Goal: Task Accomplishment & Management: Use online tool/utility

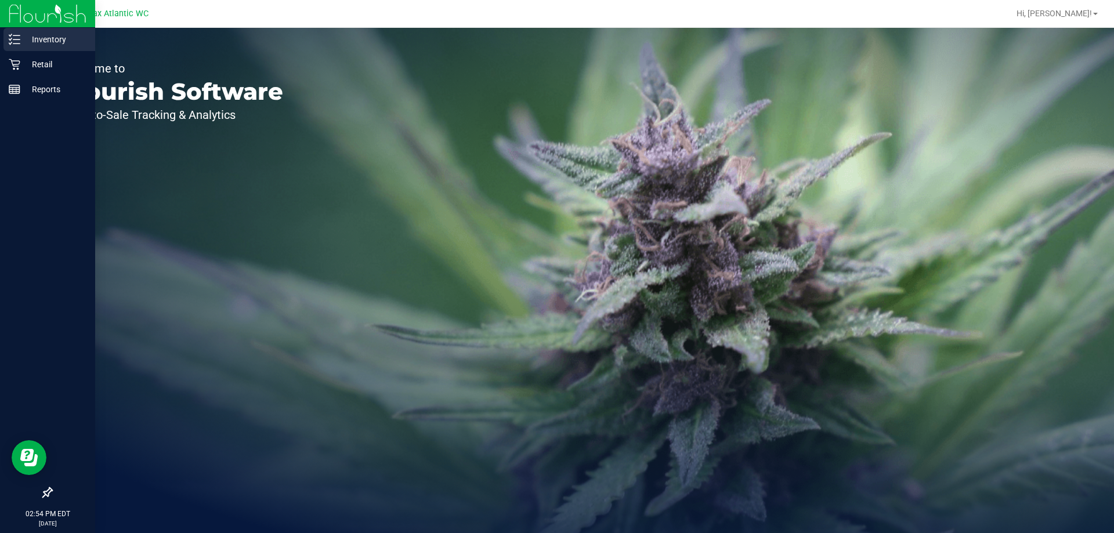
click at [35, 37] on p "Inventory" at bounding box center [55, 39] width 70 height 14
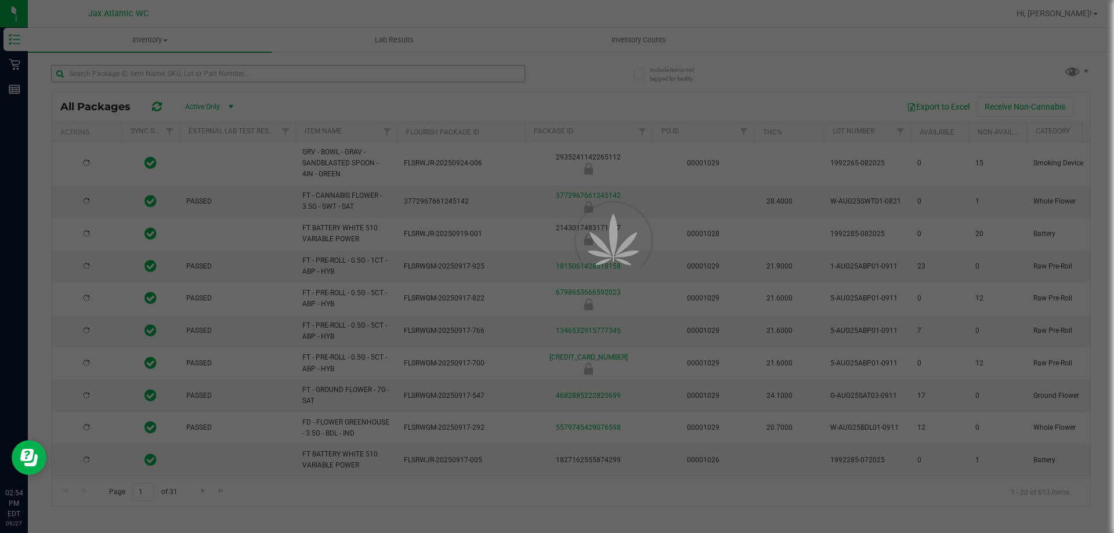
click at [261, 77] on div at bounding box center [557, 266] width 1114 height 533
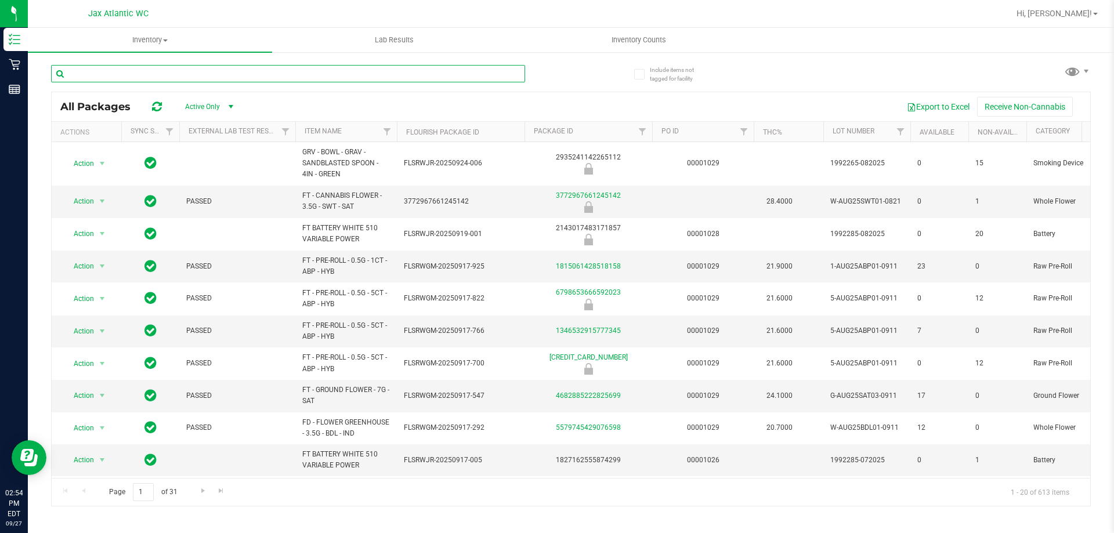
click at [261, 77] on input "text" at bounding box center [288, 73] width 474 height 17
type input "shatter"
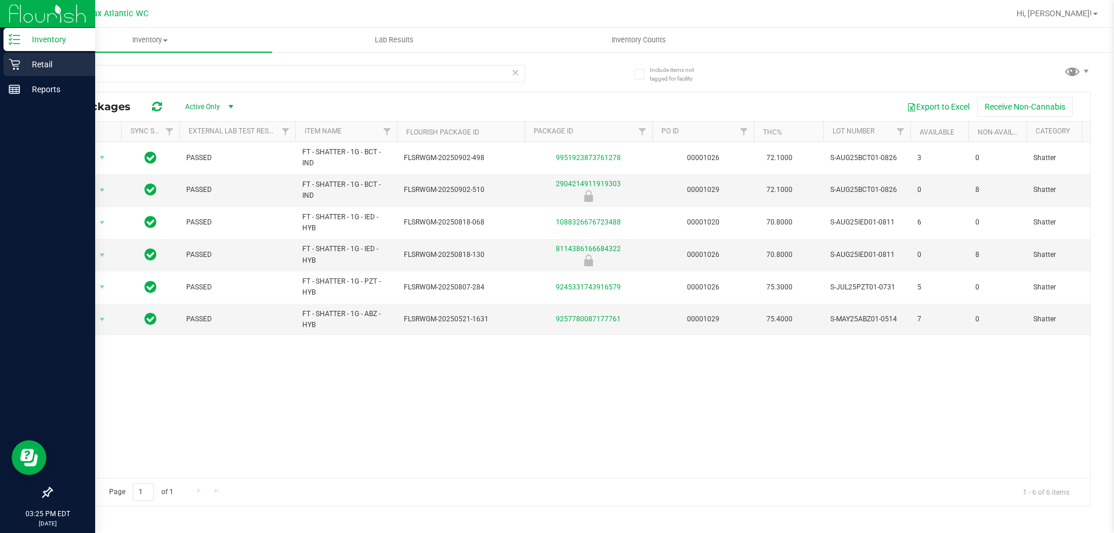
click at [17, 64] on icon at bounding box center [15, 65] width 12 height 12
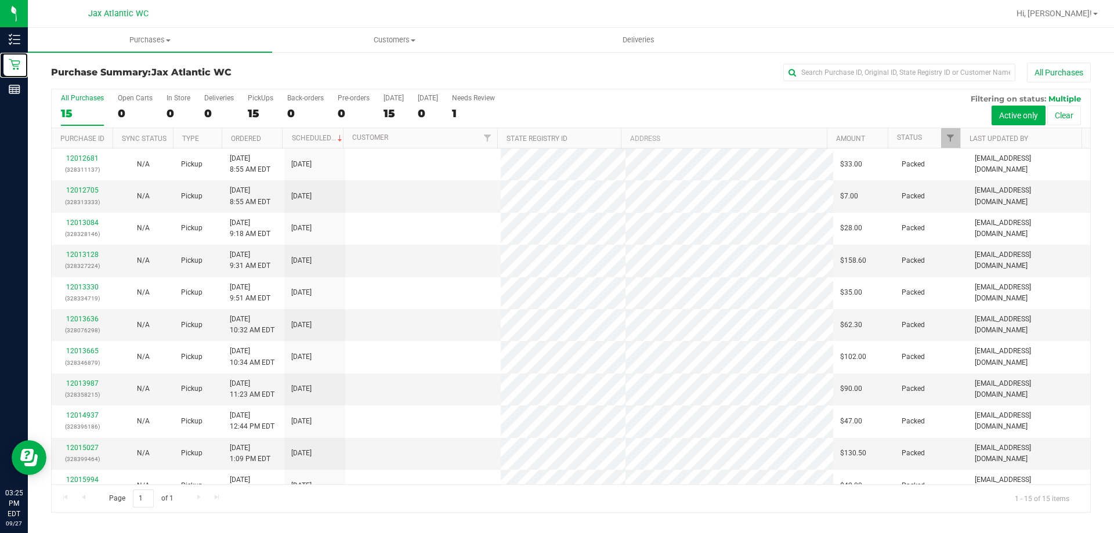
scroll to position [146, 0]
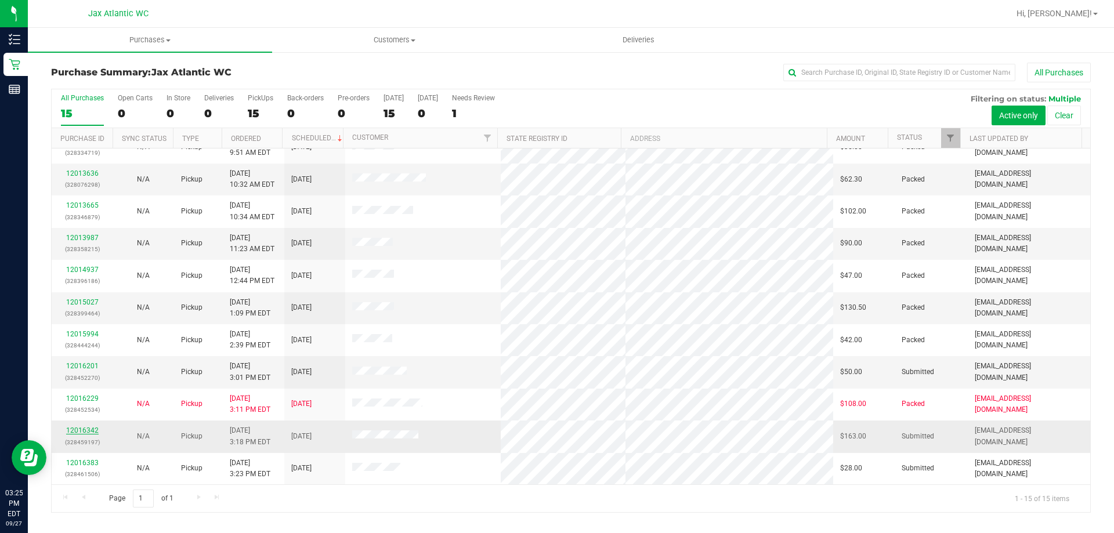
click at [78, 432] on link "12016342" at bounding box center [82, 430] width 32 height 8
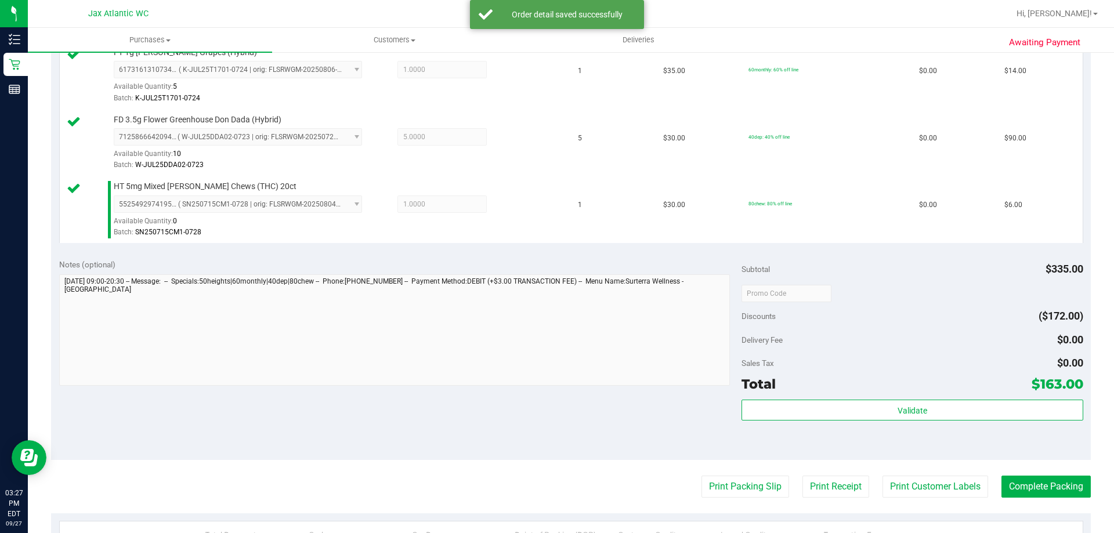
scroll to position [751, 0]
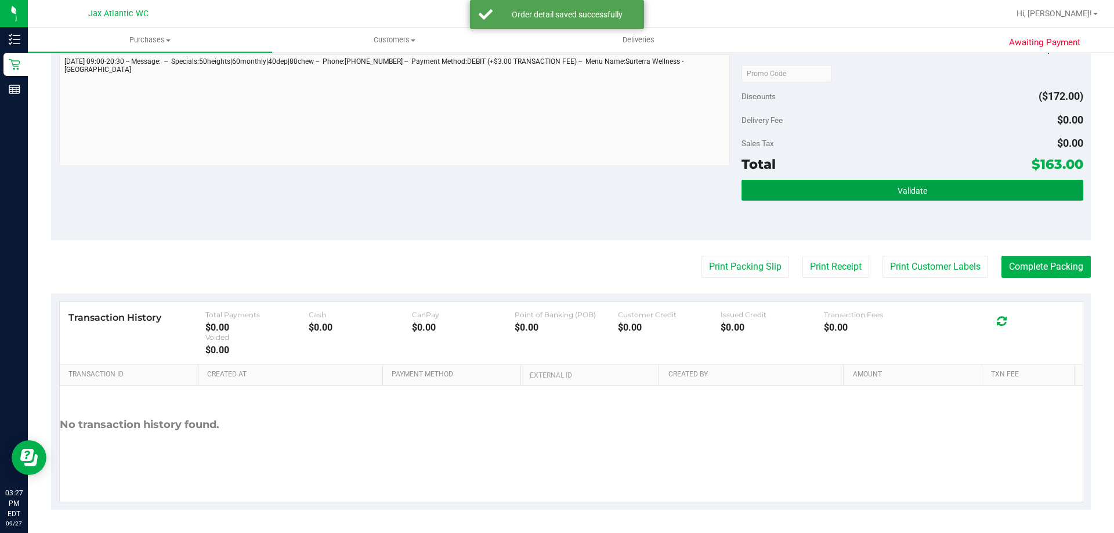
click at [757, 192] on button "Validate" at bounding box center [912, 190] width 341 height 21
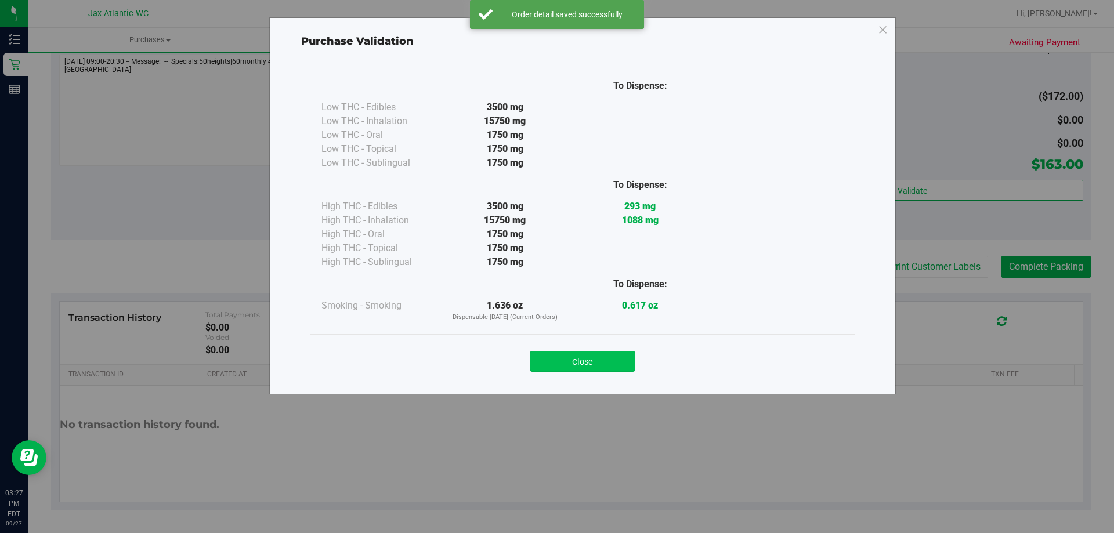
click at [579, 360] on button "Close" at bounding box center [583, 361] width 106 height 21
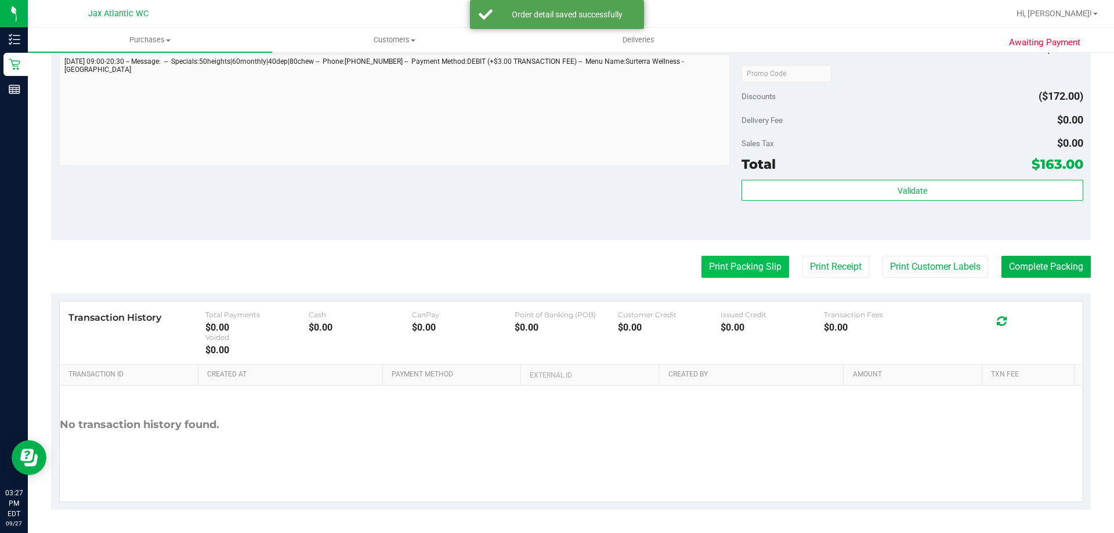
click at [738, 268] on button "Print Packing Slip" at bounding box center [746, 267] width 88 height 22
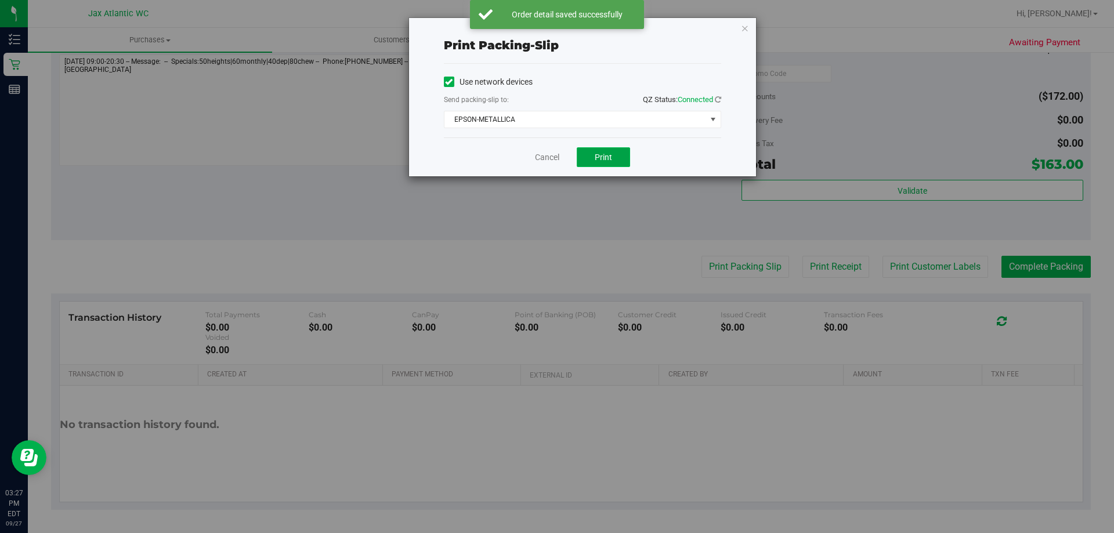
click at [598, 157] on span "Print" at bounding box center [603, 157] width 17 height 9
click at [743, 30] on icon "button" at bounding box center [745, 28] width 8 height 14
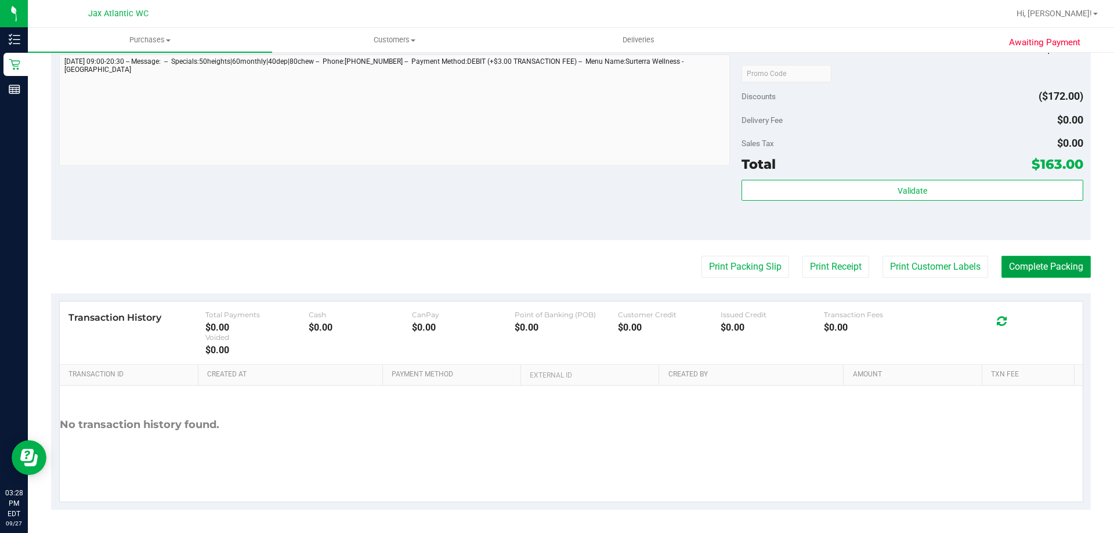
click at [1019, 256] on button "Complete Packing" at bounding box center [1046, 267] width 89 height 22
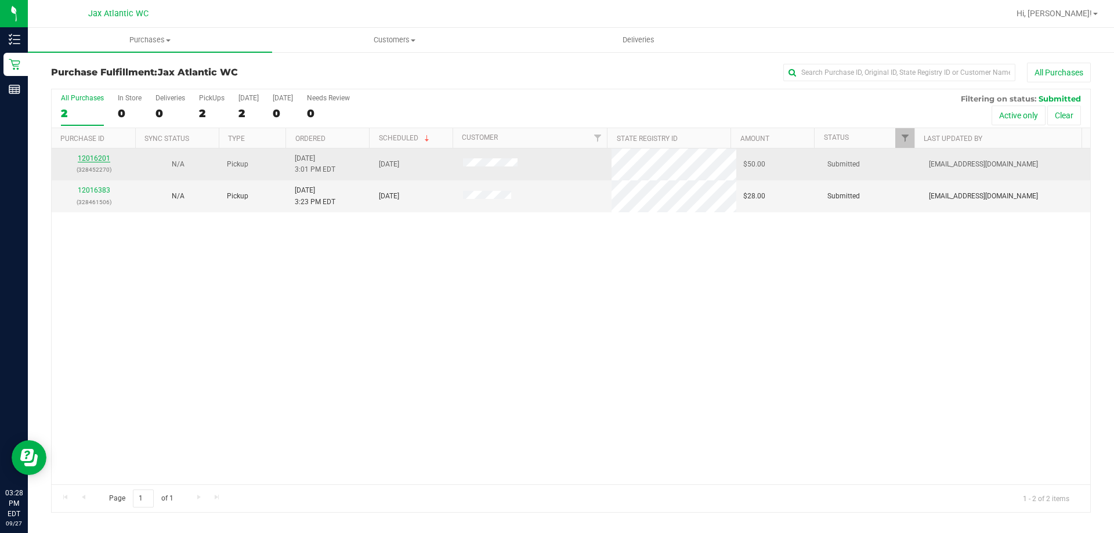
click at [90, 158] on link "12016201" at bounding box center [94, 158] width 32 height 8
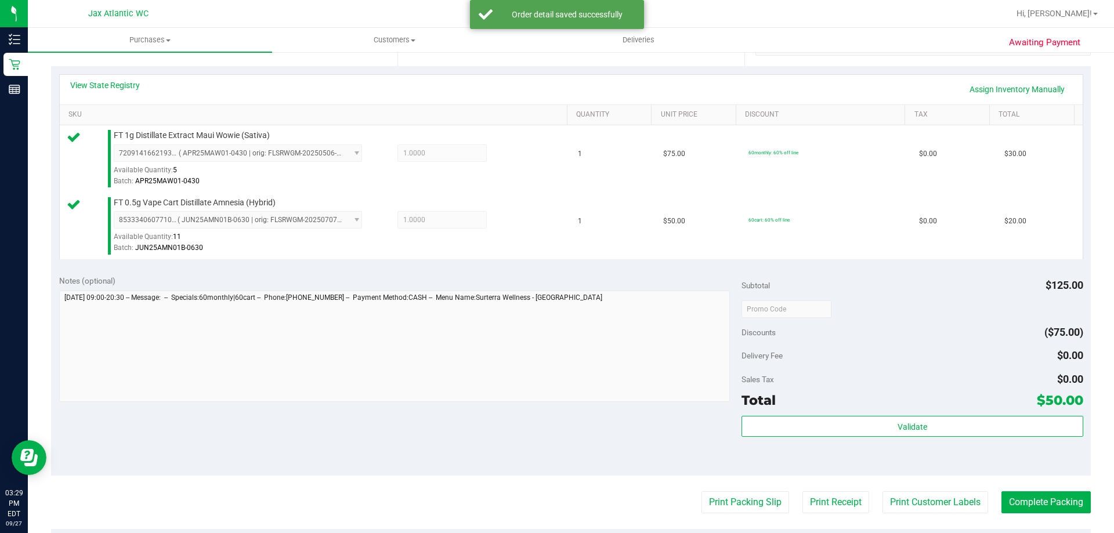
scroll to position [290, 0]
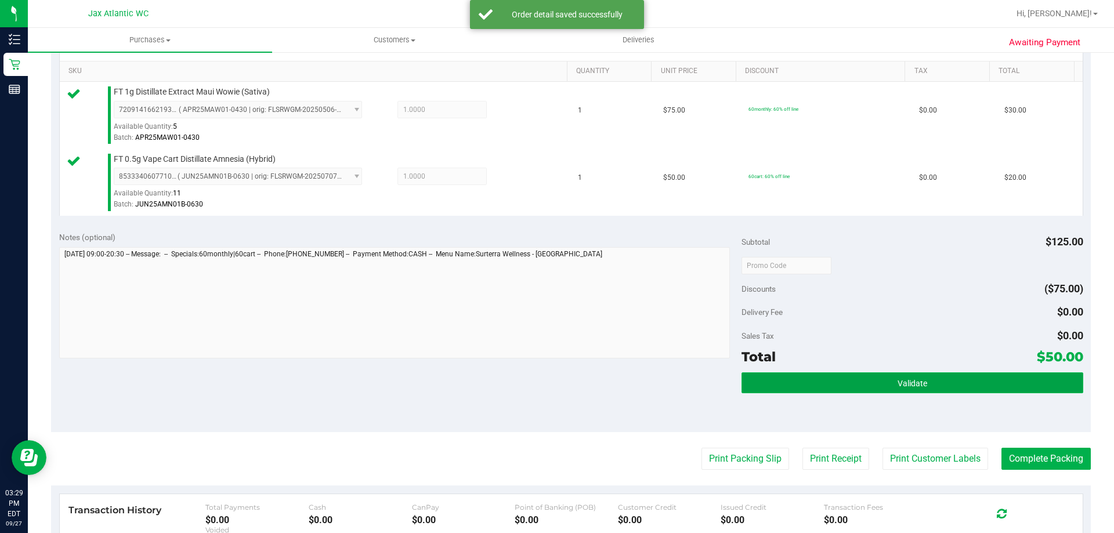
click at [869, 388] on button "Validate" at bounding box center [912, 383] width 341 height 21
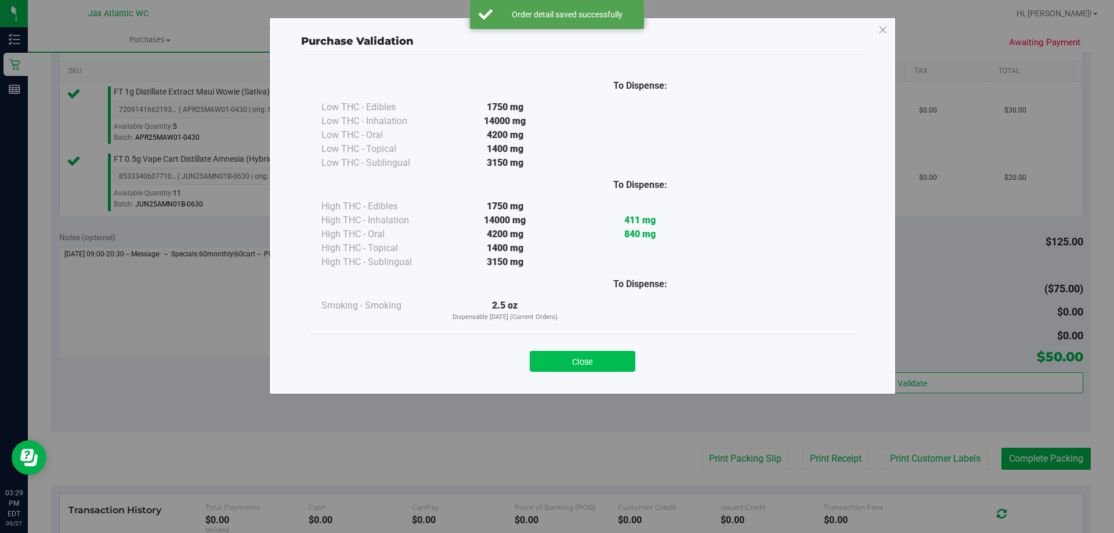
click at [561, 364] on button "Close" at bounding box center [583, 361] width 106 height 21
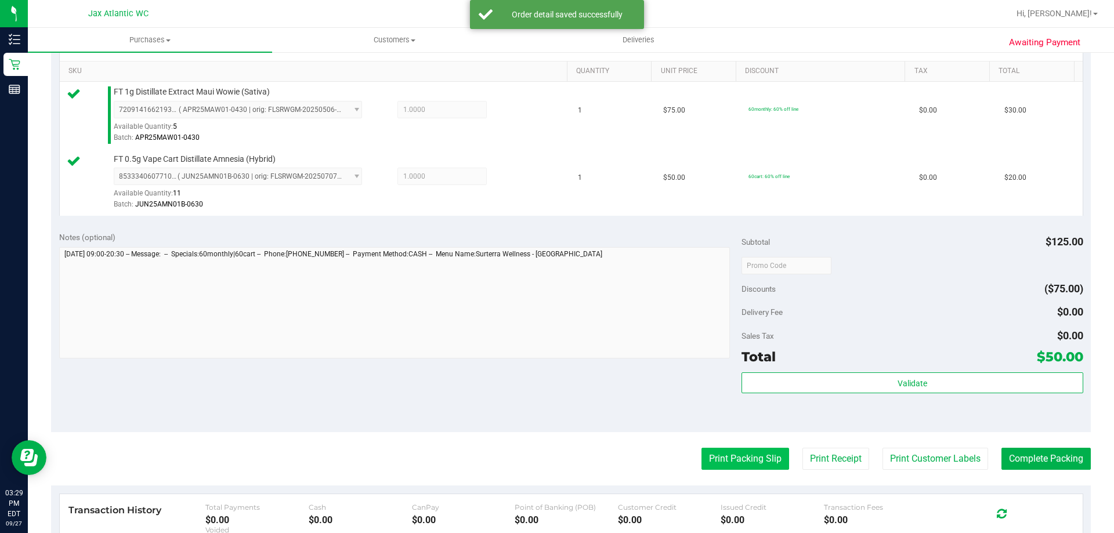
click at [722, 457] on button "Print Packing Slip" at bounding box center [746, 459] width 88 height 22
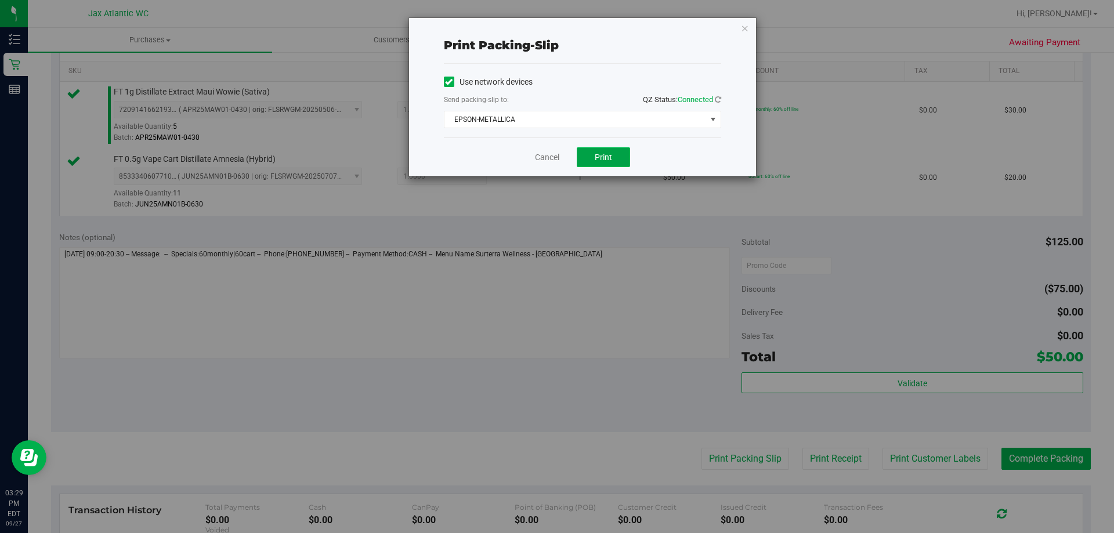
click at [591, 147] on button "Print" at bounding box center [603, 157] width 53 height 20
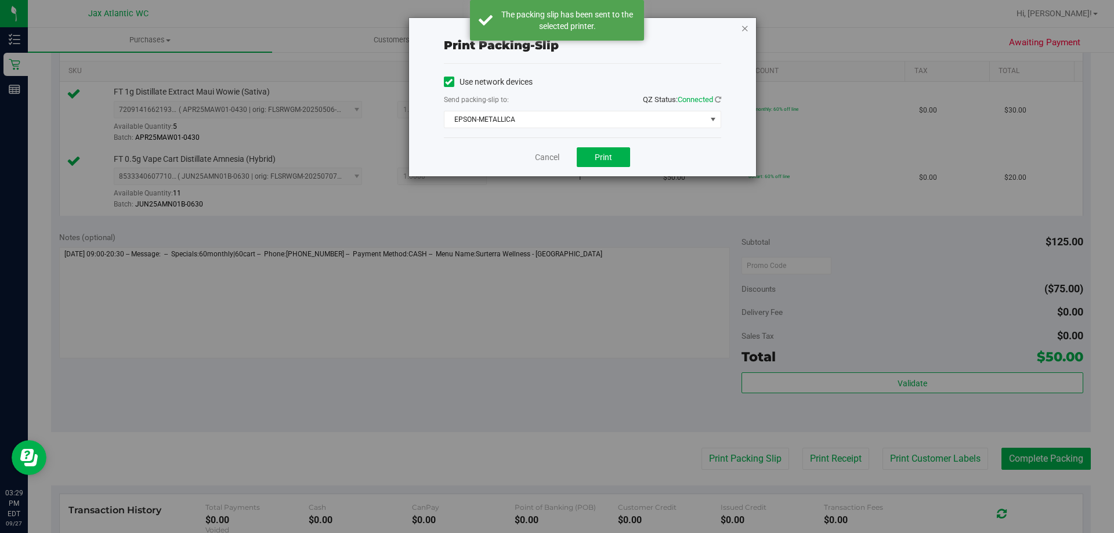
click at [745, 30] on icon "button" at bounding box center [745, 28] width 8 height 14
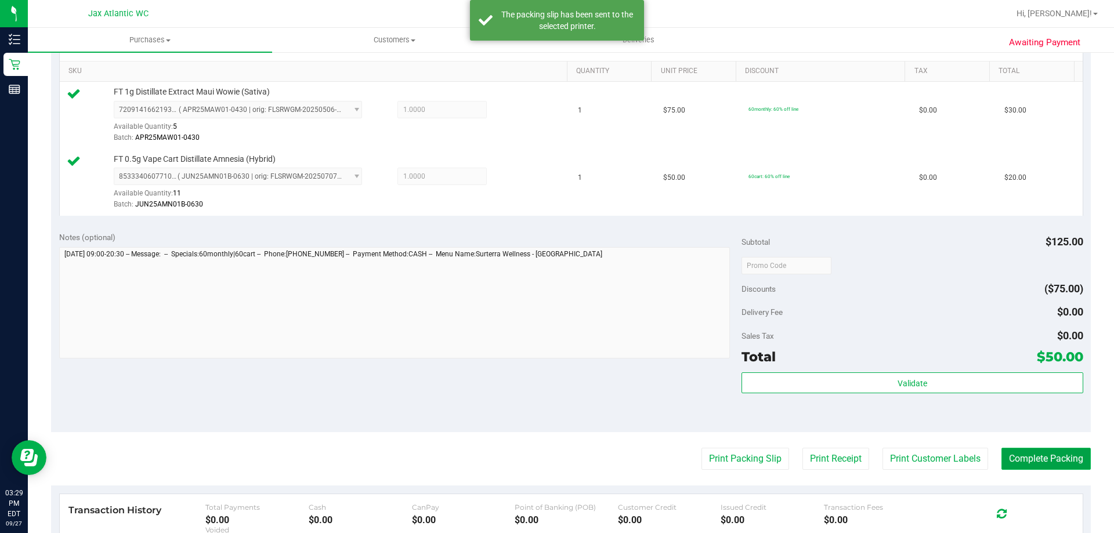
click at [1016, 454] on button "Complete Packing" at bounding box center [1046, 459] width 89 height 22
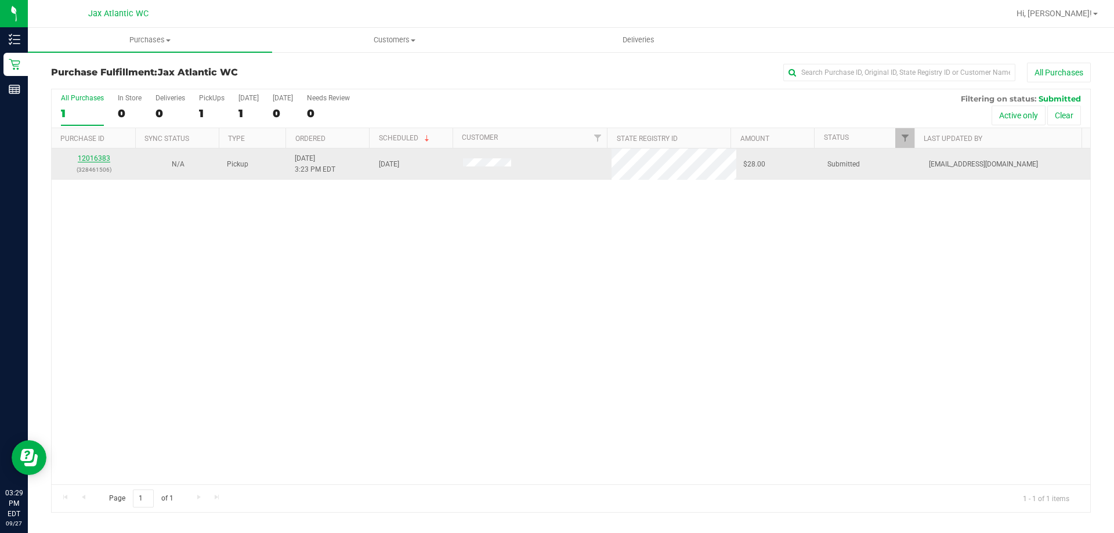
click at [92, 154] on link "12016383" at bounding box center [94, 158] width 32 height 8
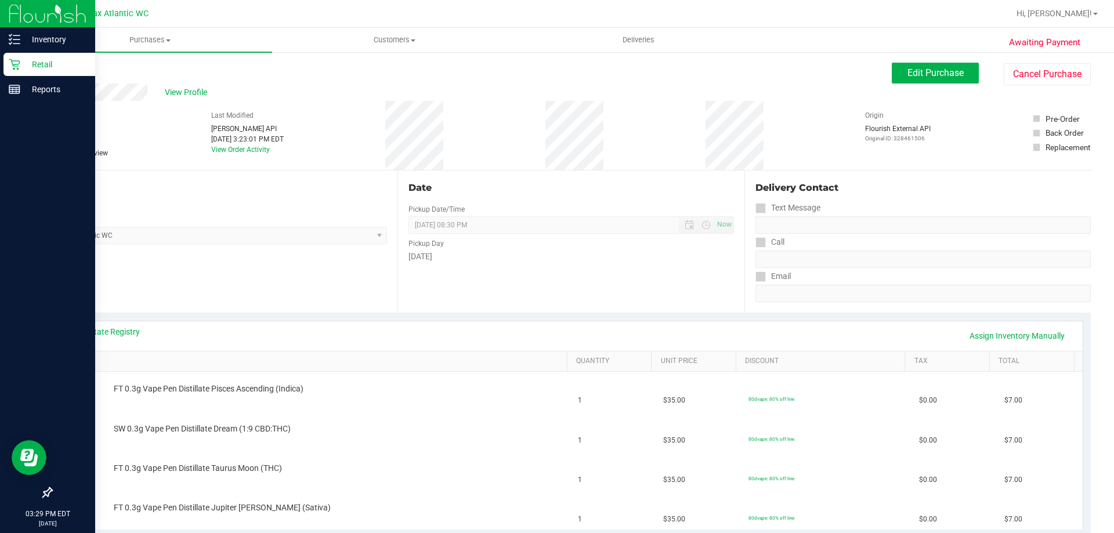
click at [15, 65] on icon at bounding box center [15, 65] width 12 height 12
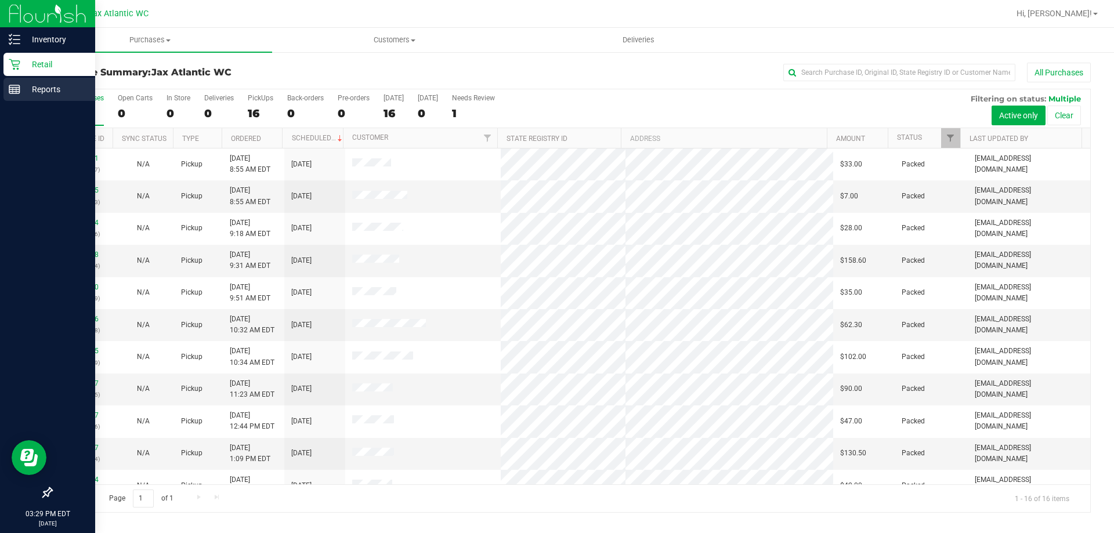
click at [7, 92] on div "Reports" at bounding box center [49, 89] width 92 height 23
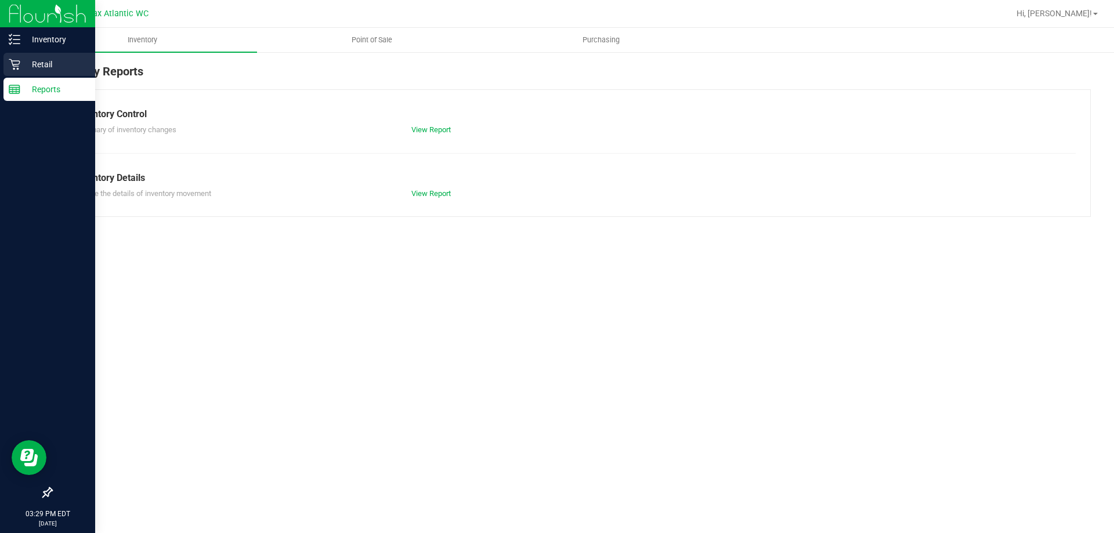
click at [20, 60] on p "Retail" at bounding box center [55, 64] width 70 height 14
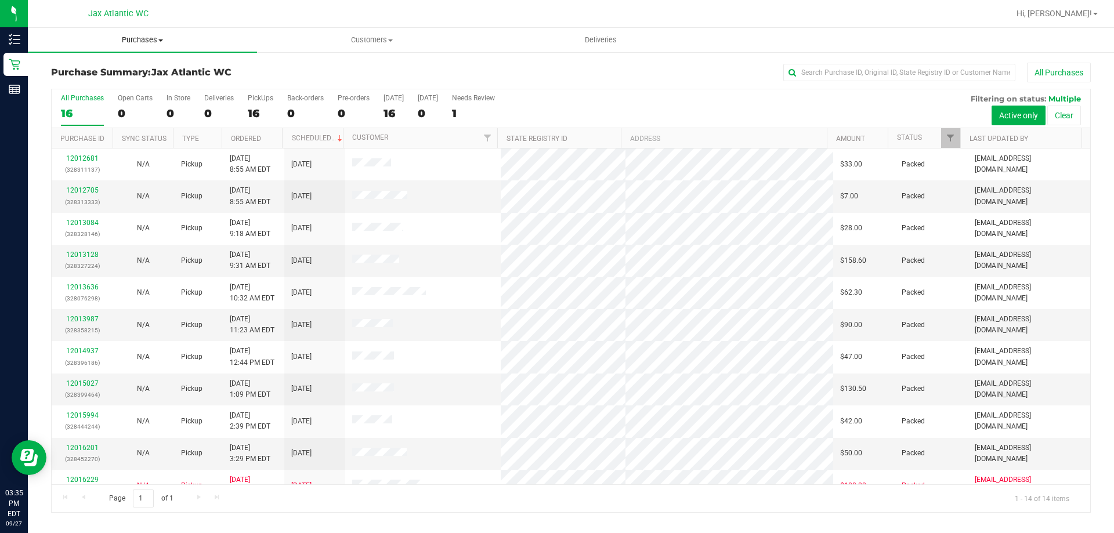
click at [142, 48] on uib-tab-heading "Purchases Summary of purchases Fulfillment All purchases" at bounding box center [142, 40] width 229 height 24
click at [111, 82] on li "Fulfillment" at bounding box center [142, 84] width 229 height 14
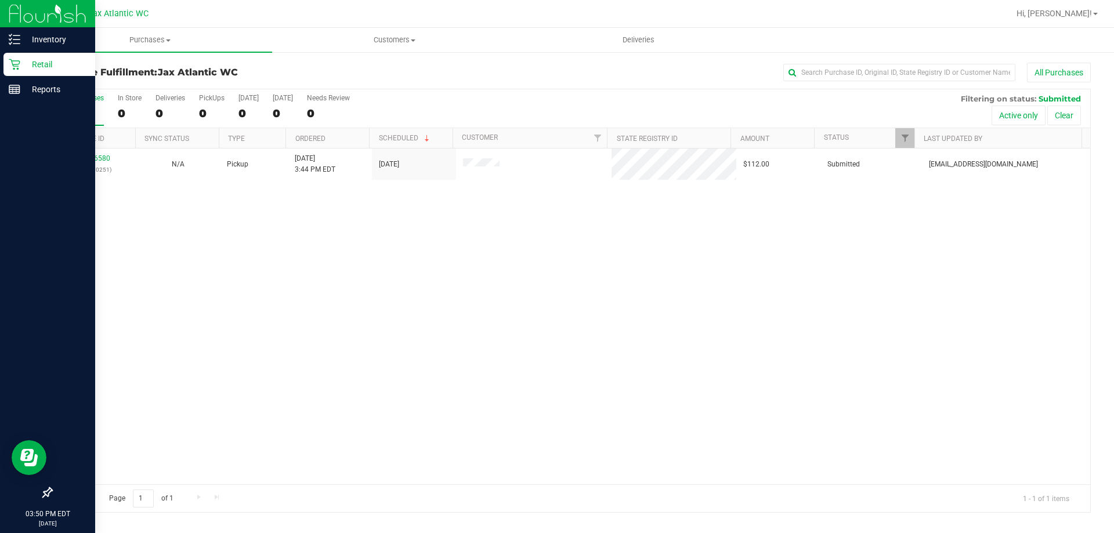
click at [35, 68] on p "Retail" at bounding box center [55, 64] width 70 height 14
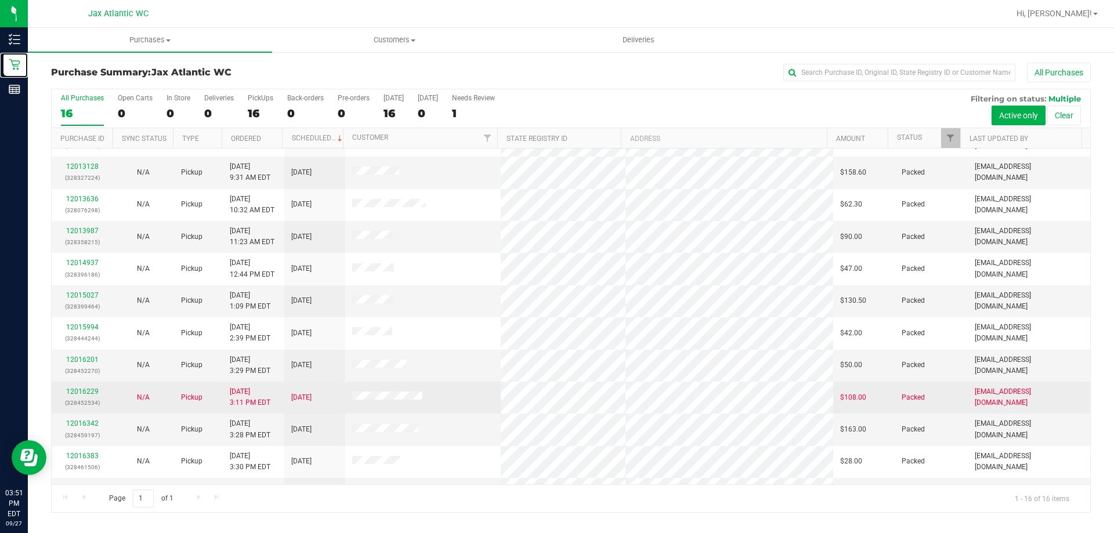
scroll to position [178, 0]
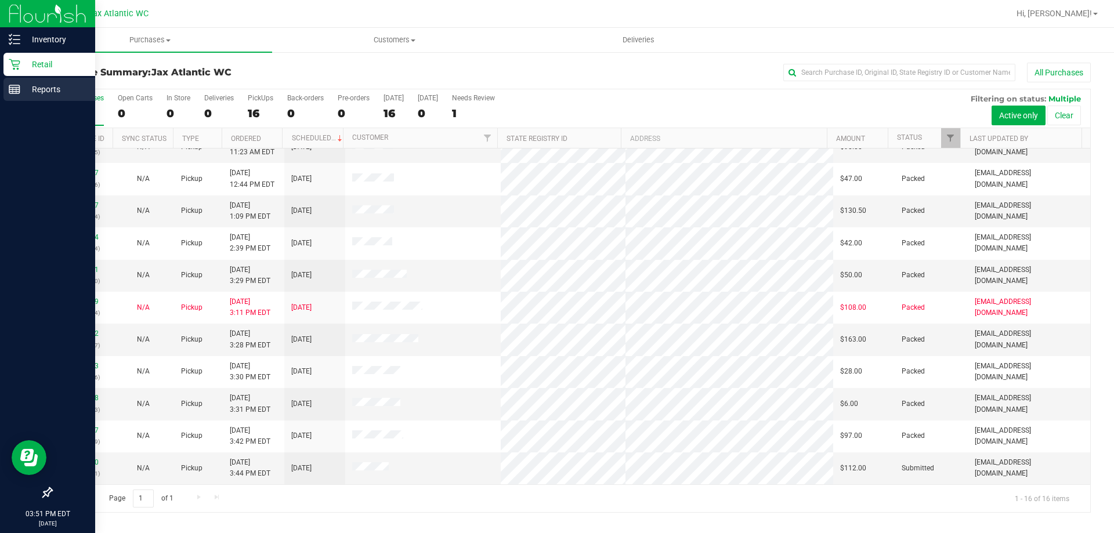
click at [61, 92] on p "Reports" at bounding box center [55, 89] width 70 height 14
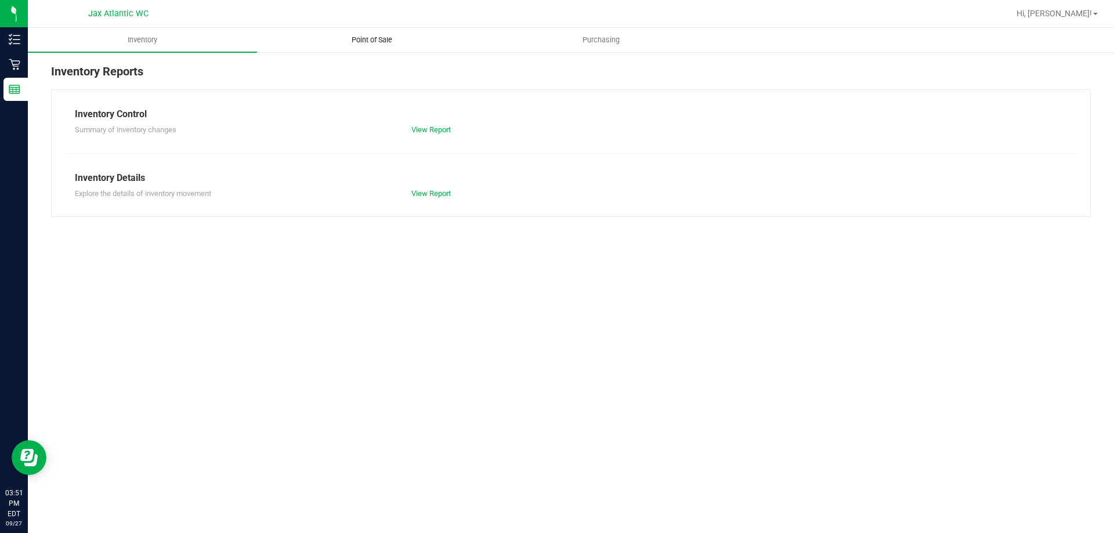
click at [367, 42] on span "Point of Sale" at bounding box center [372, 40] width 72 height 10
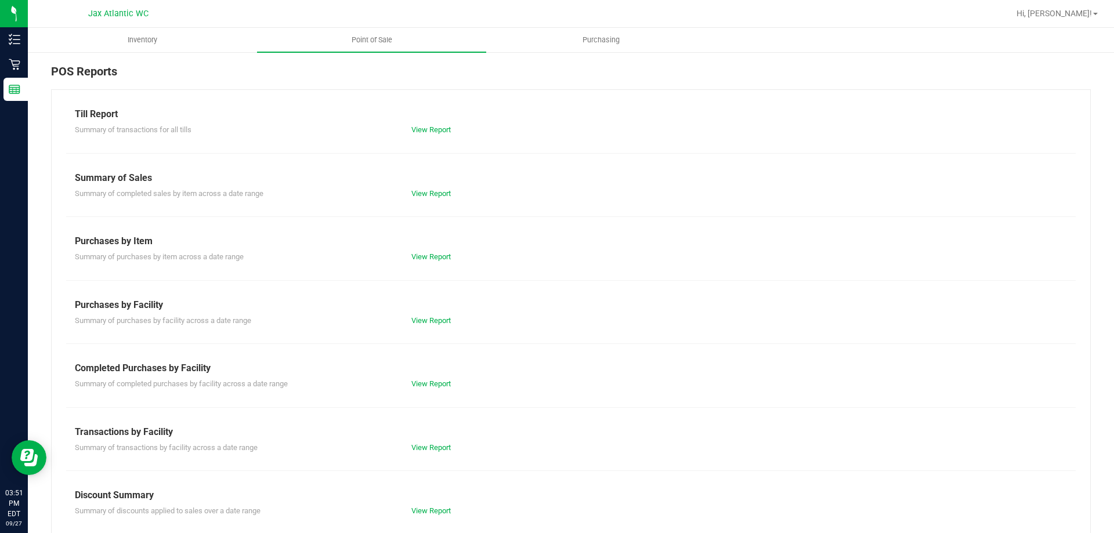
drag, startPoint x: 422, startPoint y: 377, endPoint x: 427, endPoint y: 394, distance: 18.2
click at [427, 393] on div "Till Report Summary of transactions for all tills View Report Summary of Sales …" at bounding box center [571, 343] width 1040 height 509
click at [427, 394] on div "Till Report Summary of transactions for all tills View Report Summary of Sales …" at bounding box center [571, 343] width 1040 height 509
click at [424, 385] on link "View Report" at bounding box center [430, 383] width 39 height 9
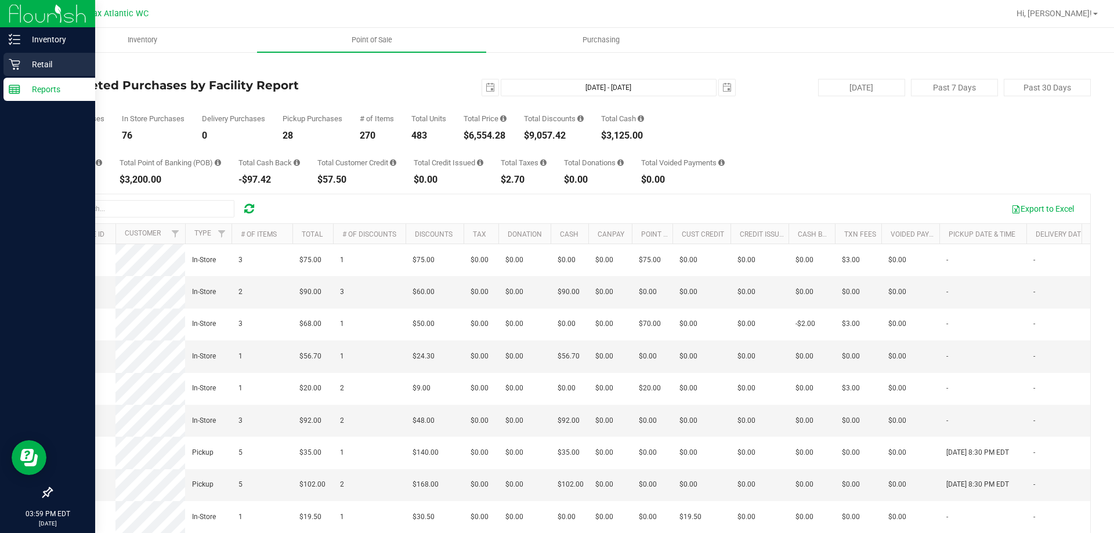
click at [27, 67] on p "Retail" at bounding box center [55, 64] width 70 height 14
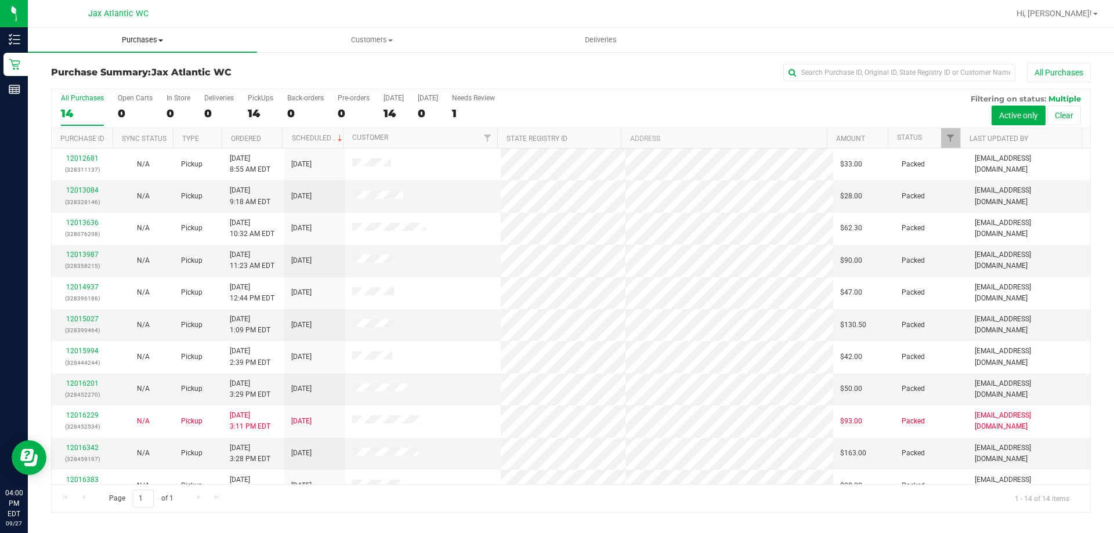
click at [126, 42] on span "Purchases" at bounding box center [142, 40] width 229 height 10
click at [106, 80] on li "Fulfillment" at bounding box center [142, 84] width 229 height 14
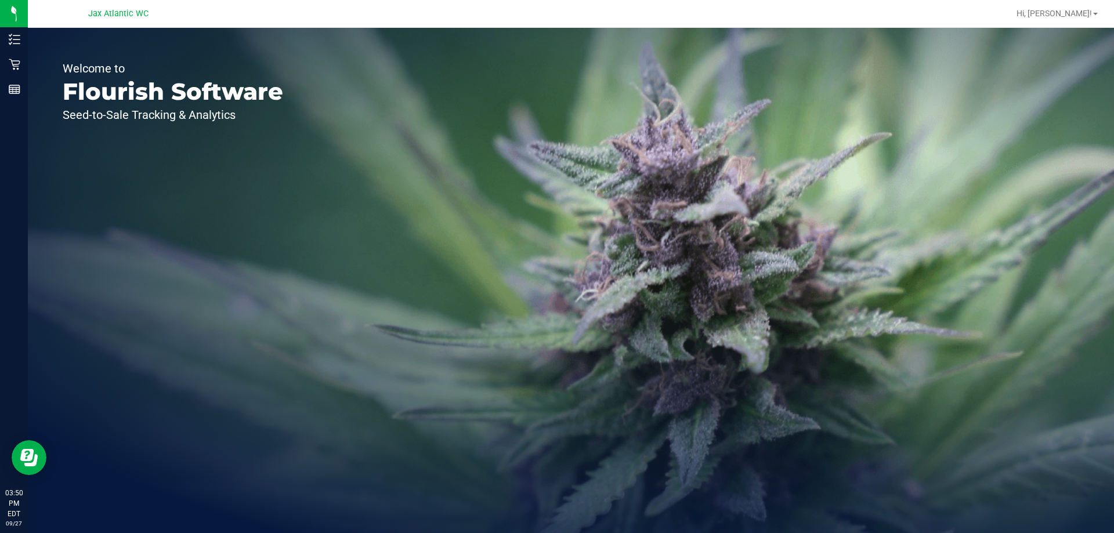
click at [32, 40] on div "Welcome to Flourish Software Seed-to-Sale Tracking & Analytics" at bounding box center [173, 280] width 290 height 505
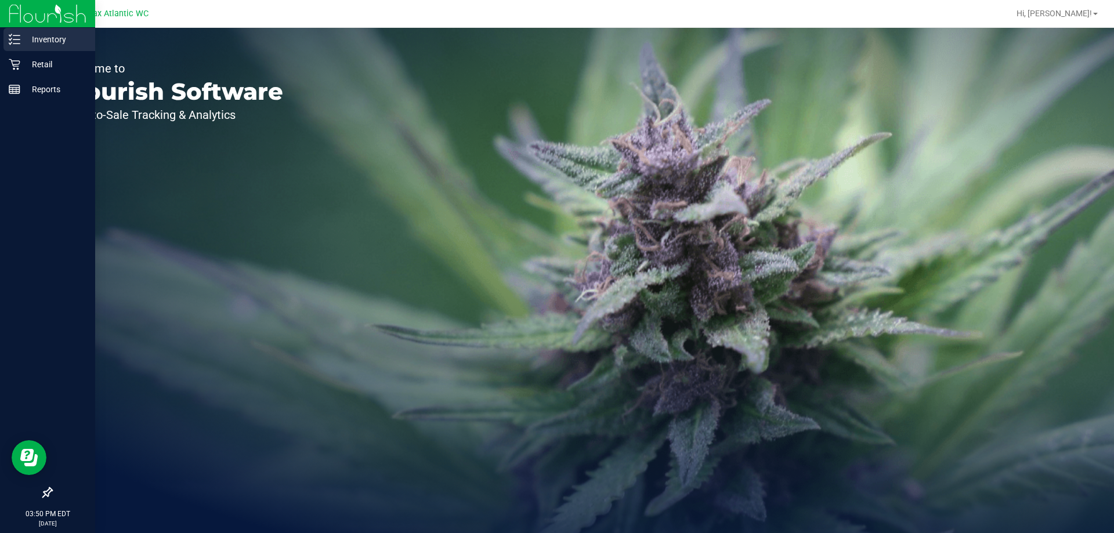
click at [18, 39] on line at bounding box center [16, 39] width 6 height 0
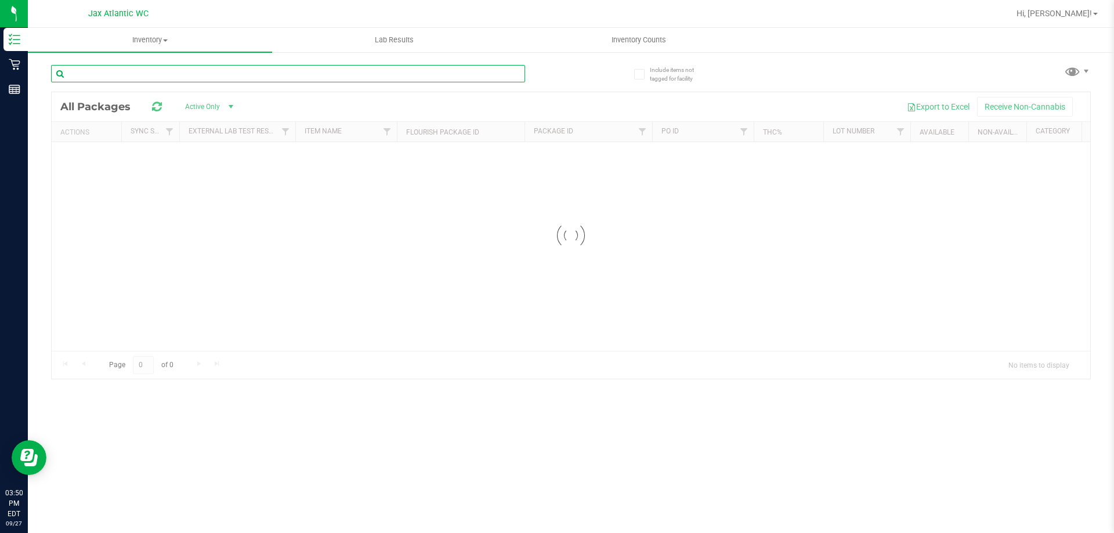
click at [187, 77] on input "text" at bounding box center [288, 73] width 474 height 17
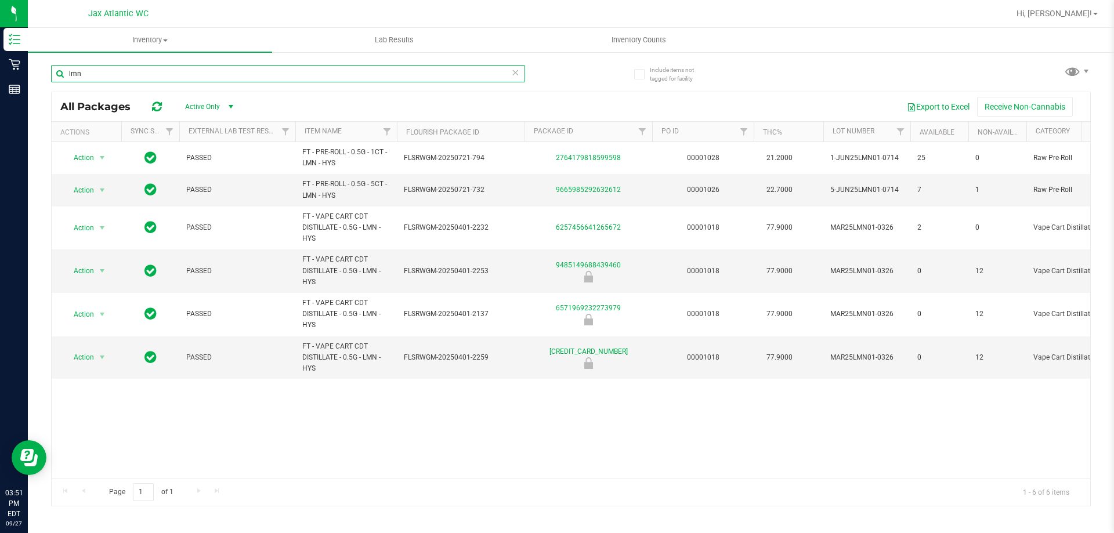
click at [103, 77] on input "lmn" at bounding box center [288, 73] width 474 height 17
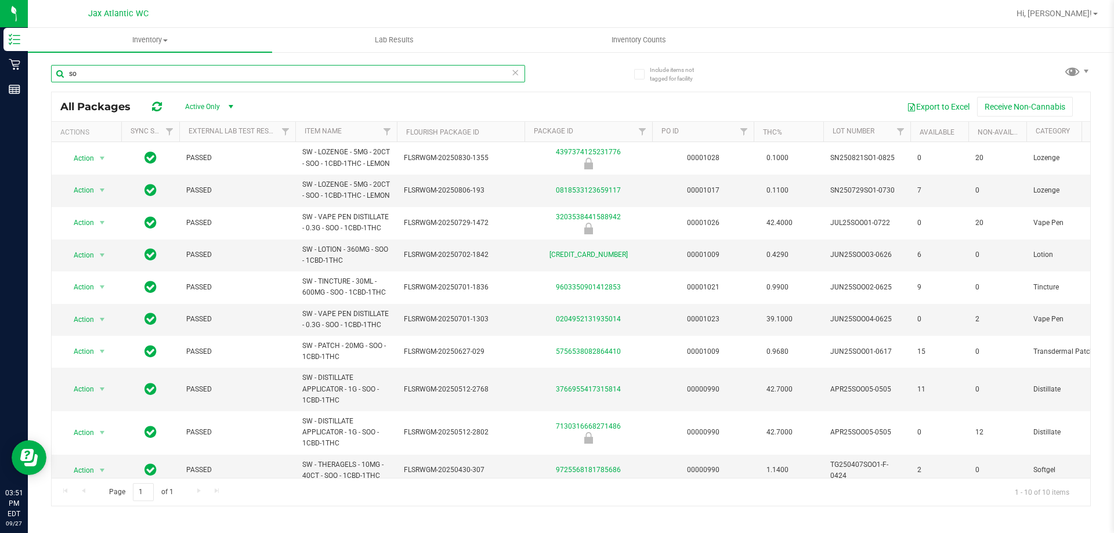
type input "s"
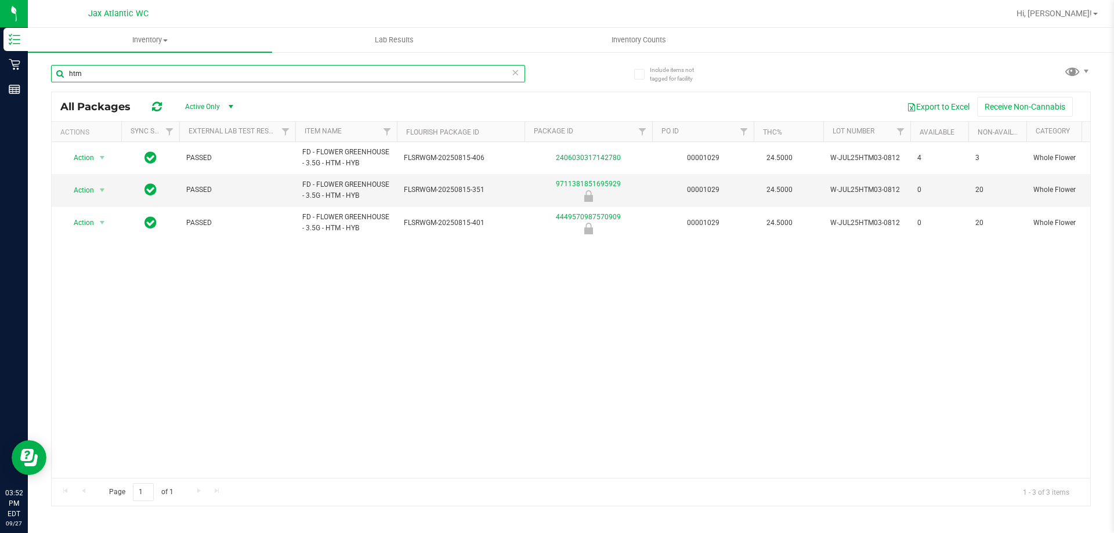
type input "htm"
click at [518, 73] on icon at bounding box center [515, 72] width 8 height 14
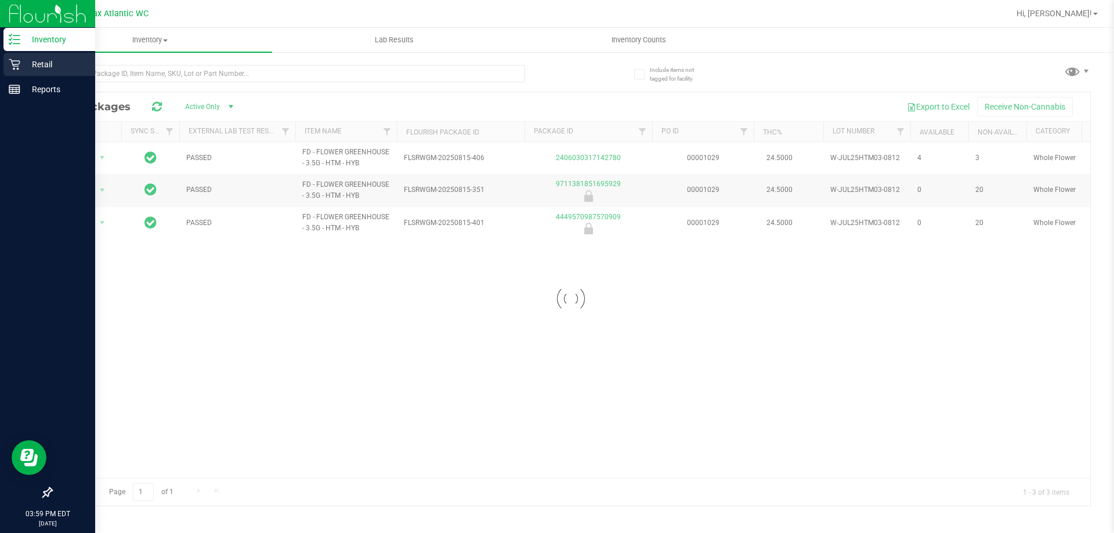
click at [29, 62] on p "Retail" at bounding box center [55, 64] width 70 height 14
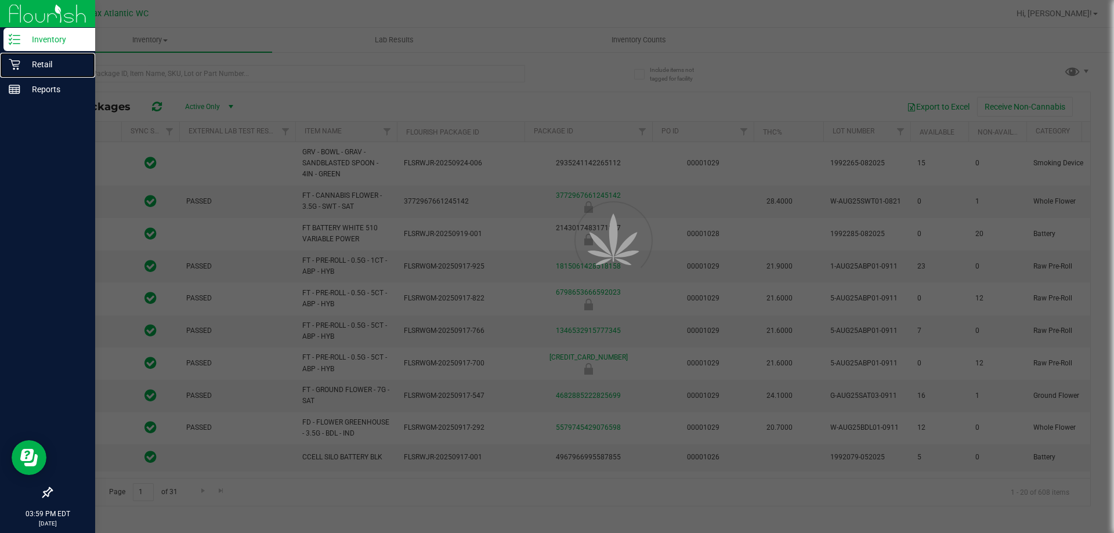
type input "[DATE]"
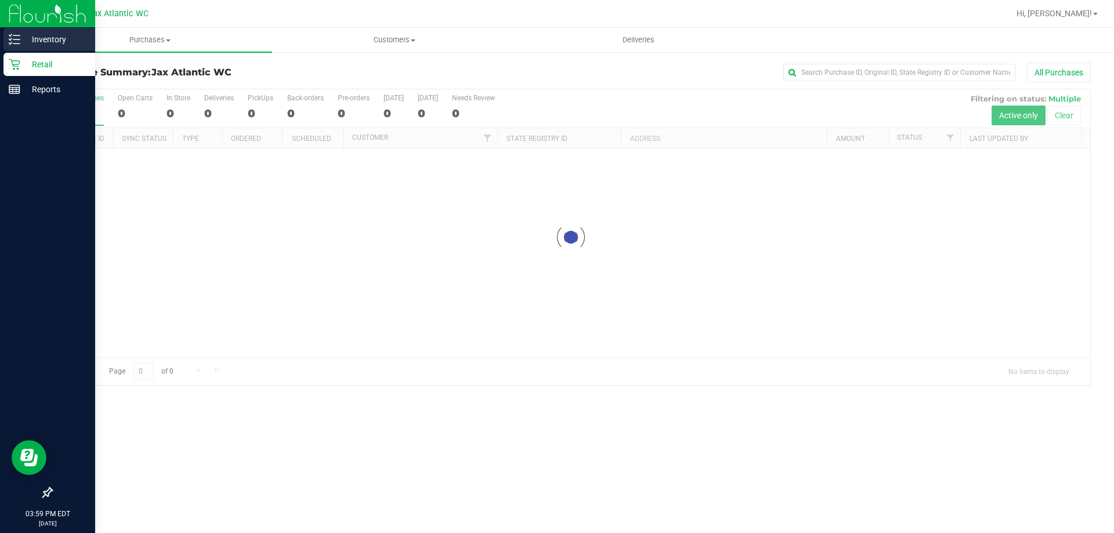
click at [22, 39] on p "Inventory" at bounding box center [55, 39] width 70 height 14
